Goal: Task Accomplishment & Management: Use online tool/utility

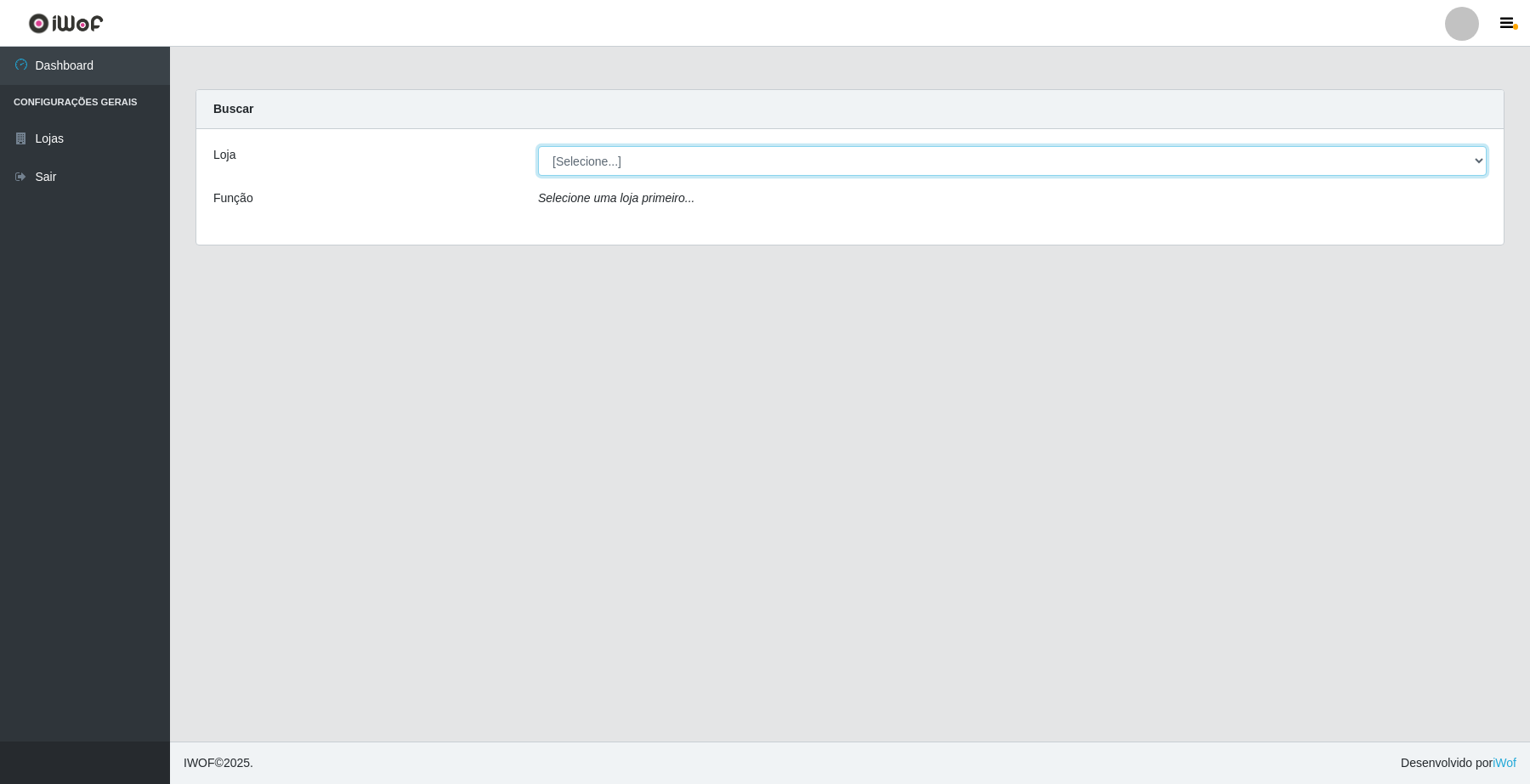
click at [575, 151] on select "[Selecione...] O Filezão - Centenário" at bounding box center [1012, 161] width 949 height 30
select select "203"
click at [538, 146] on select "[Selecione...] O Filezão - Centenário" at bounding box center [1012, 161] width 949 height 30
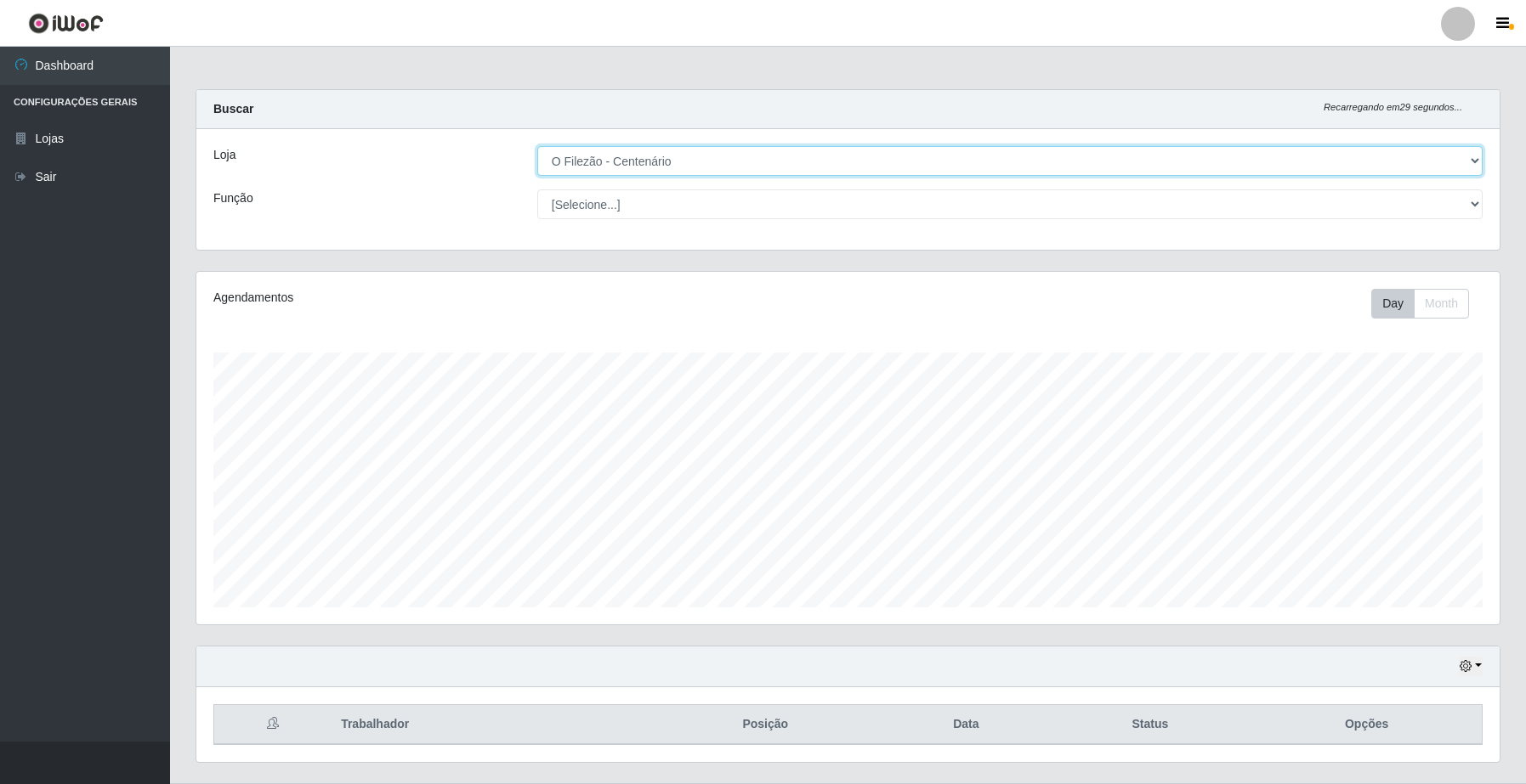
scroll to position [354, 1302]
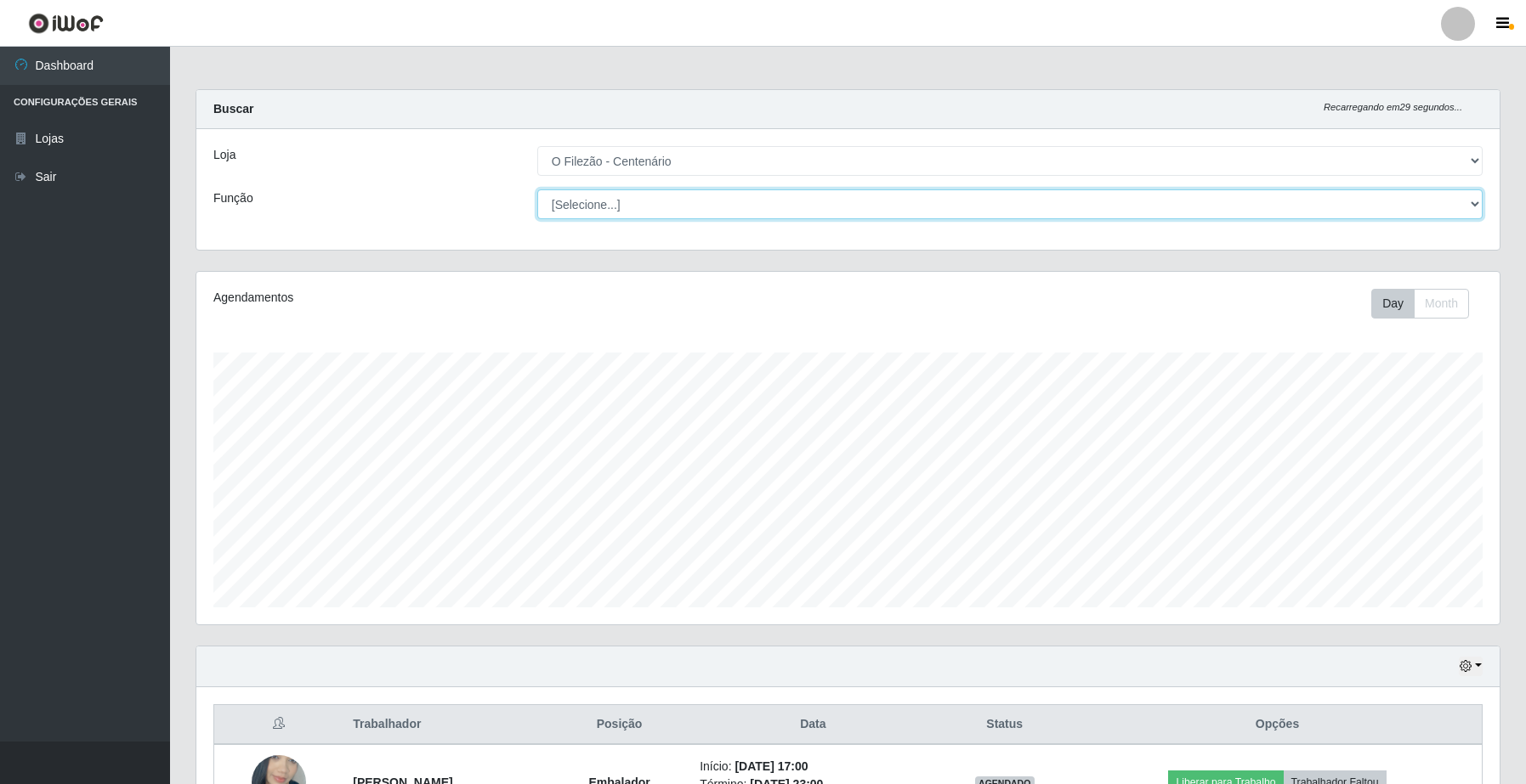
click at [585, 209] on select "[Selecione...] Auxiliar de Estacionamento Auxiliar de Estacionamento + Auxiliar…" at bounding box center [1010, 204] width 946 height 30
select select "1"
click at [537, 189] on select "[Selecione...] Auxiliar de Estacionamento Auxiliar de Estacionamento + Auxiliar…" at bounding box center [1010, 204] width 946 height 30
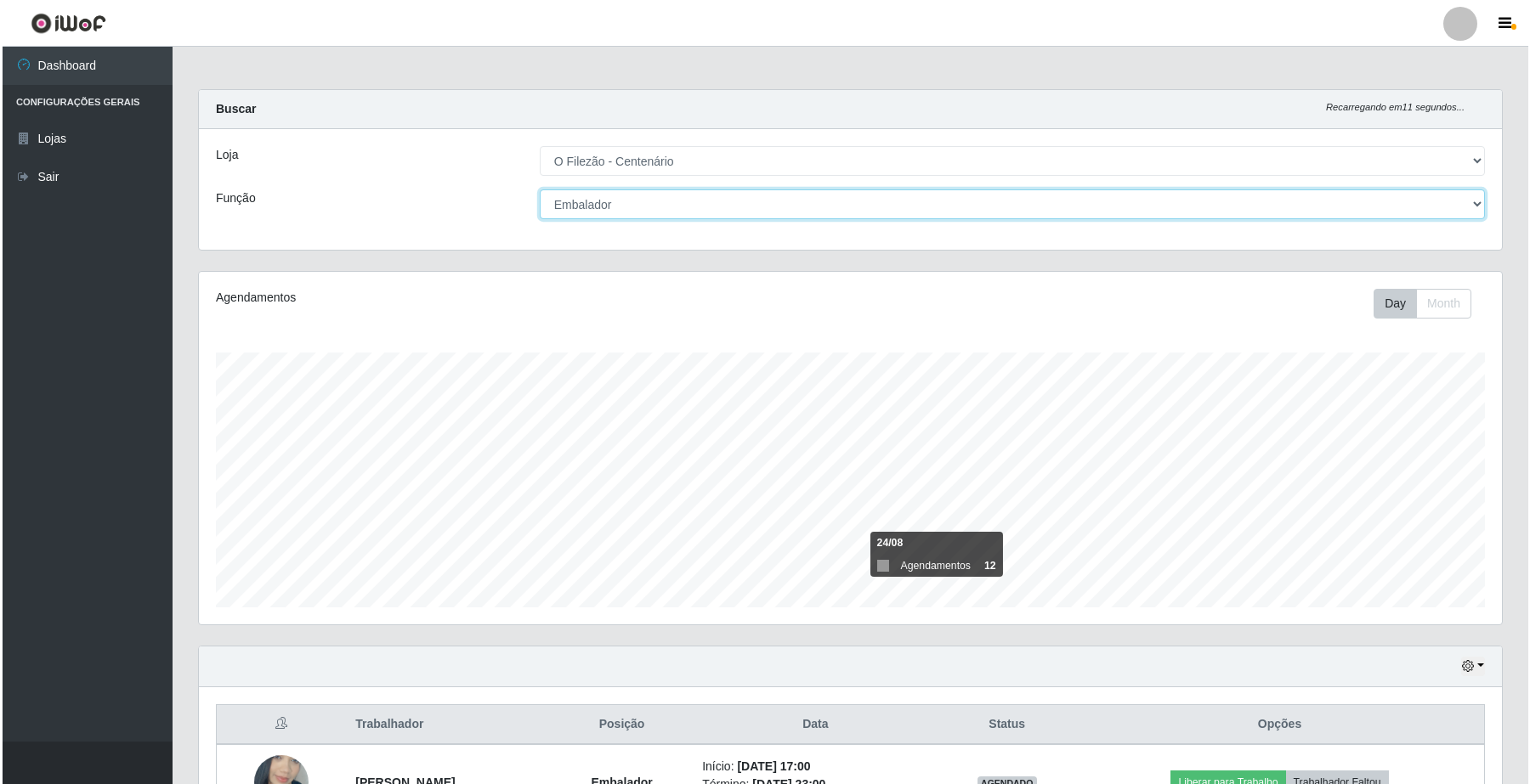
scroll to position [119, 0]
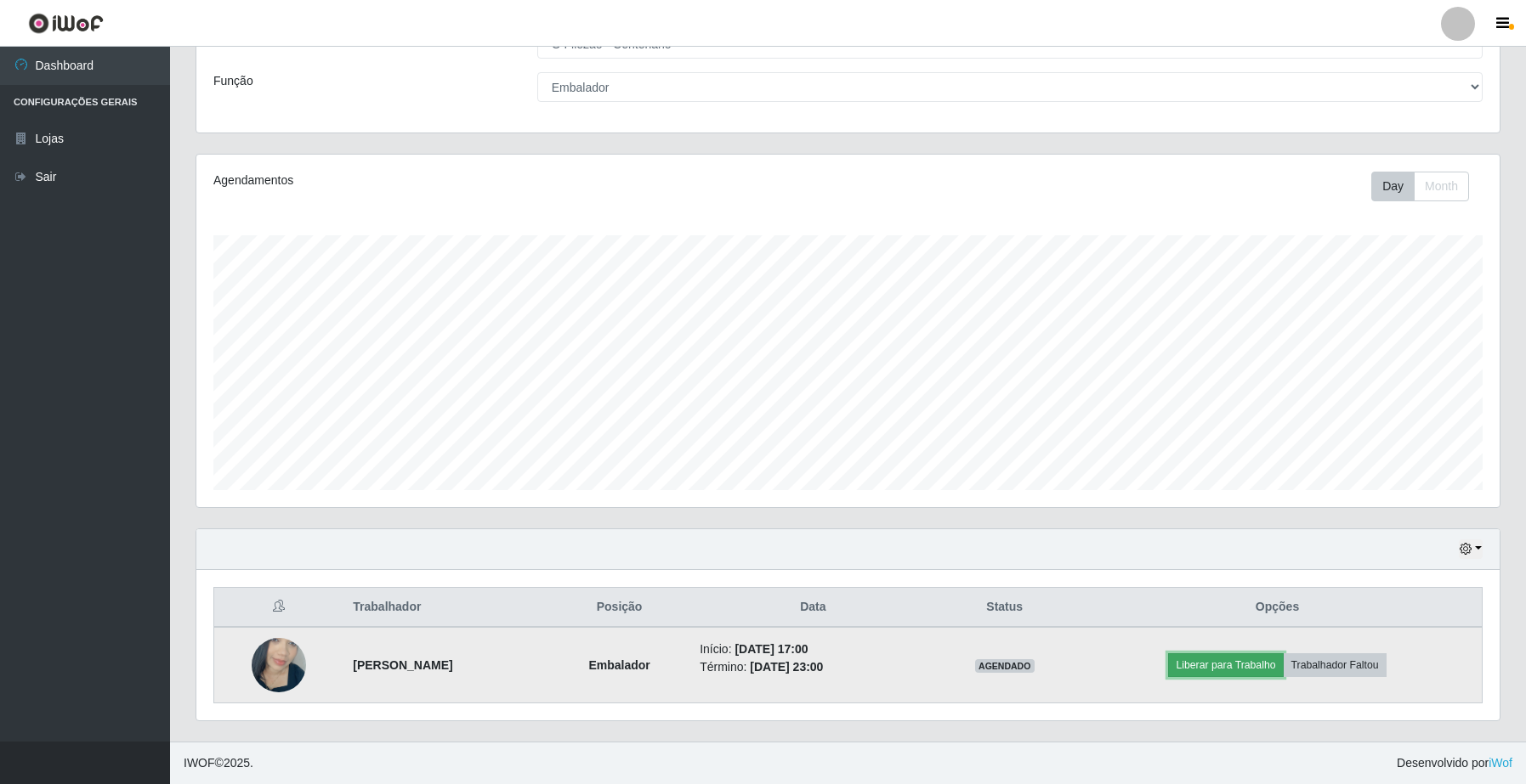
click at [1280, 660] on button "Liberar para Trabalho" at bounding box center [1225, 665] width 115 height 24
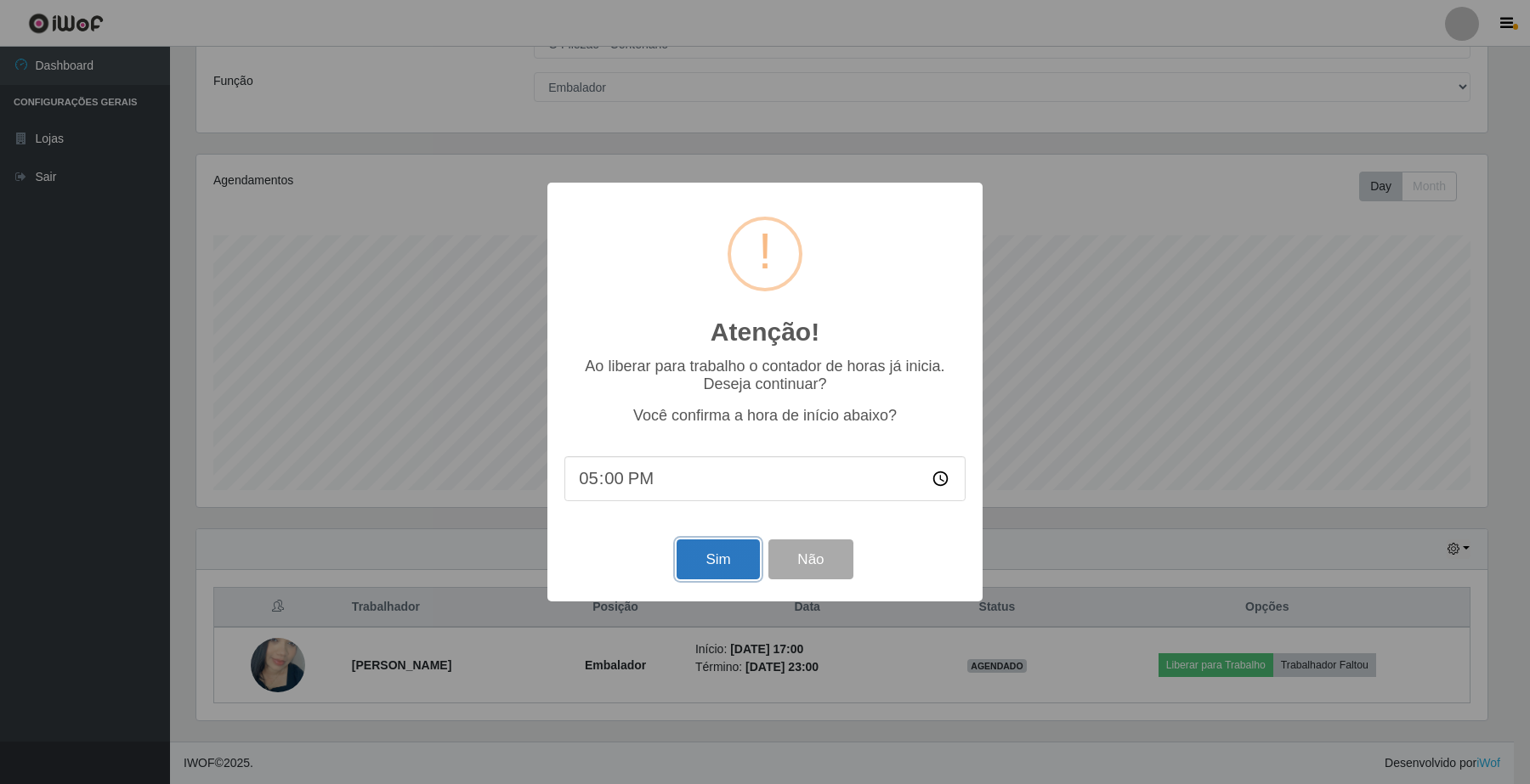
click at [719, 558] on button "Sim" at bounding box center [718, 560] width 82 height 40
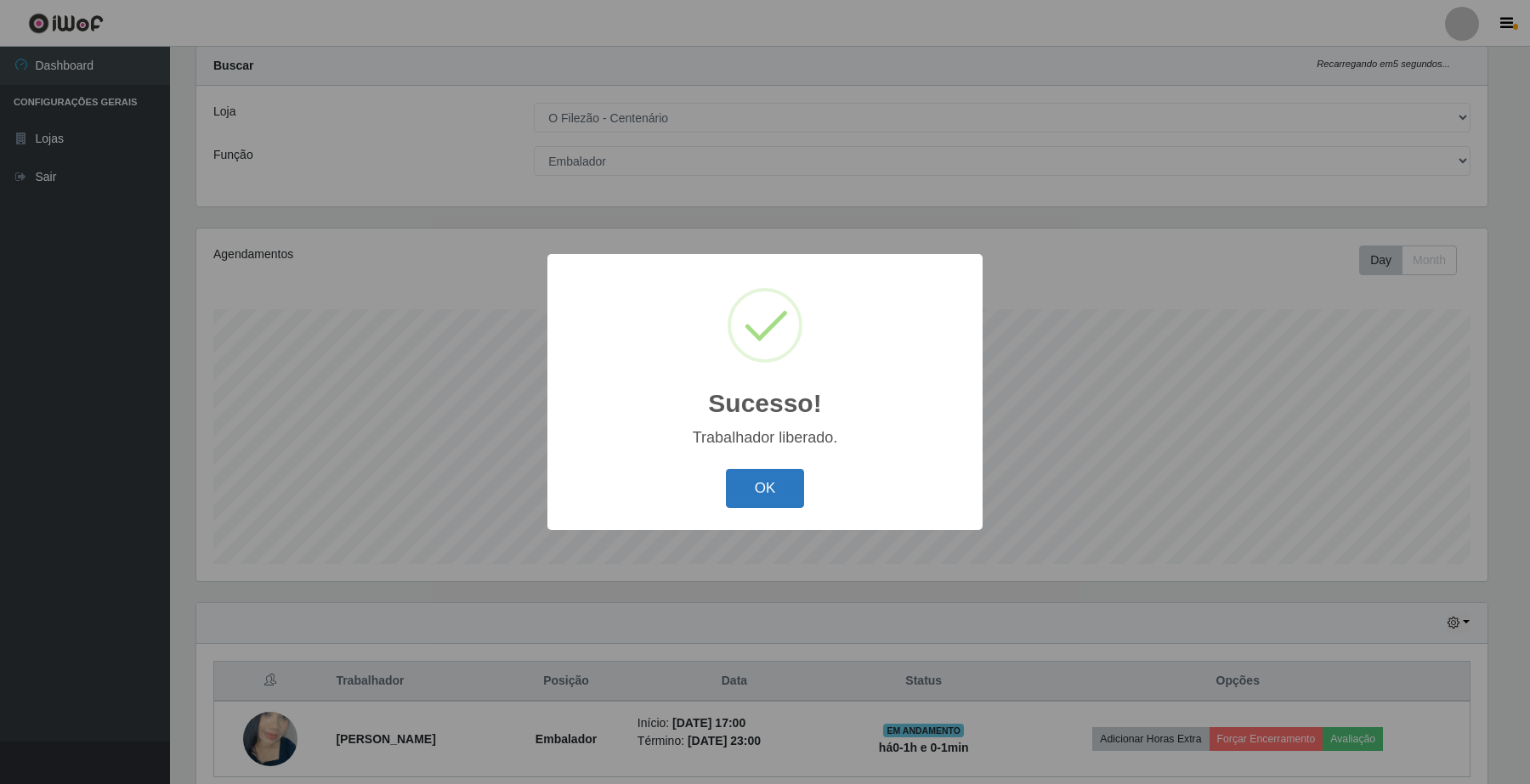
click at [754, 493] on button "OK" at bounding box center [766, 490] width 79 height 40
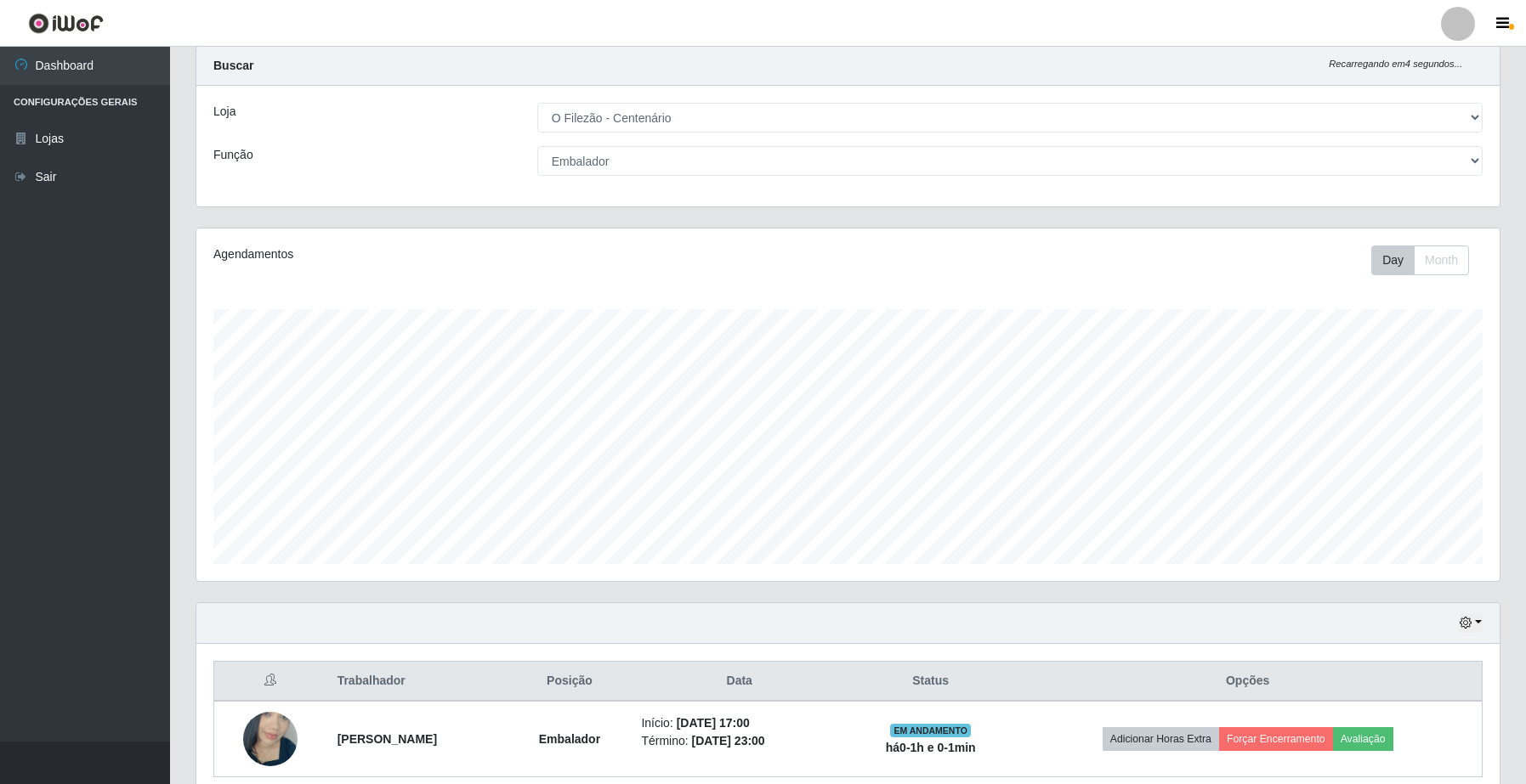
scroll to position [119, 0]
